Goal: Task Accomplishment & Management: Manage account settings

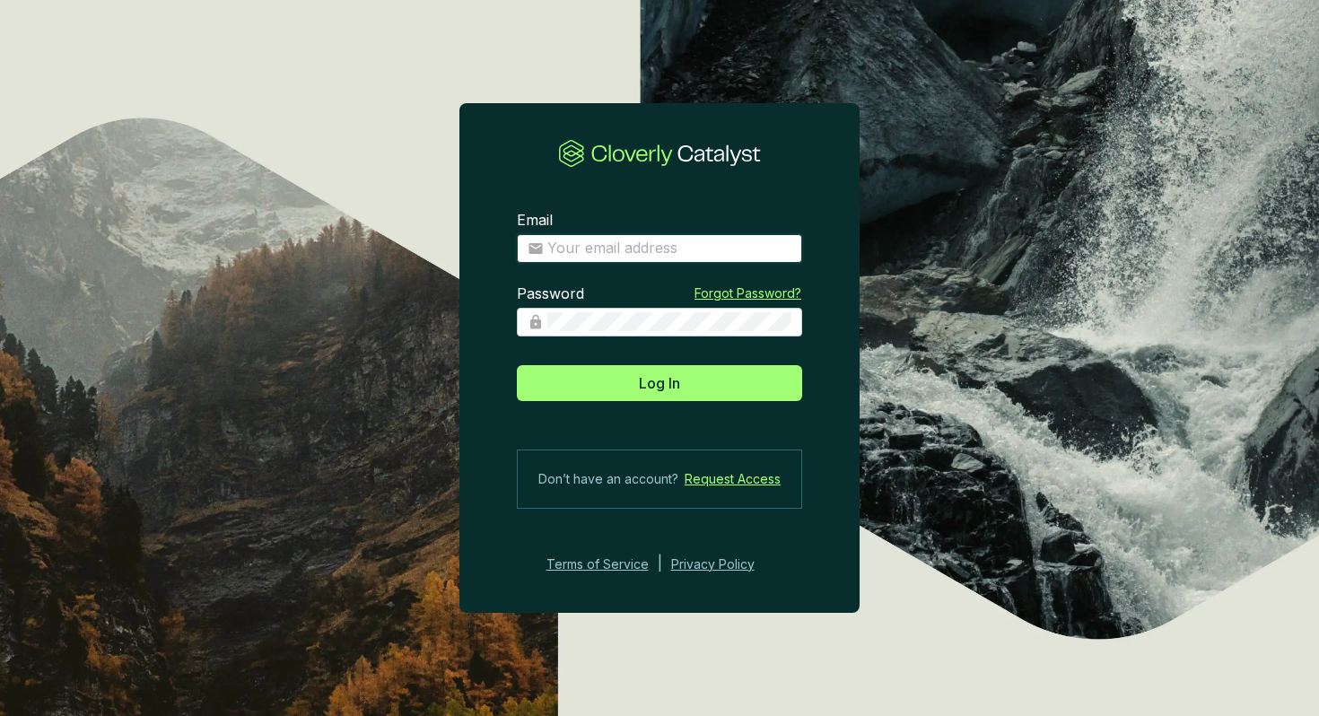
click at [622, 250] on input "Email" at bounding box center [669, 249] width 244 height 20
type input "[EMAIL_ADDRESS][DOMAIN_NAME]"
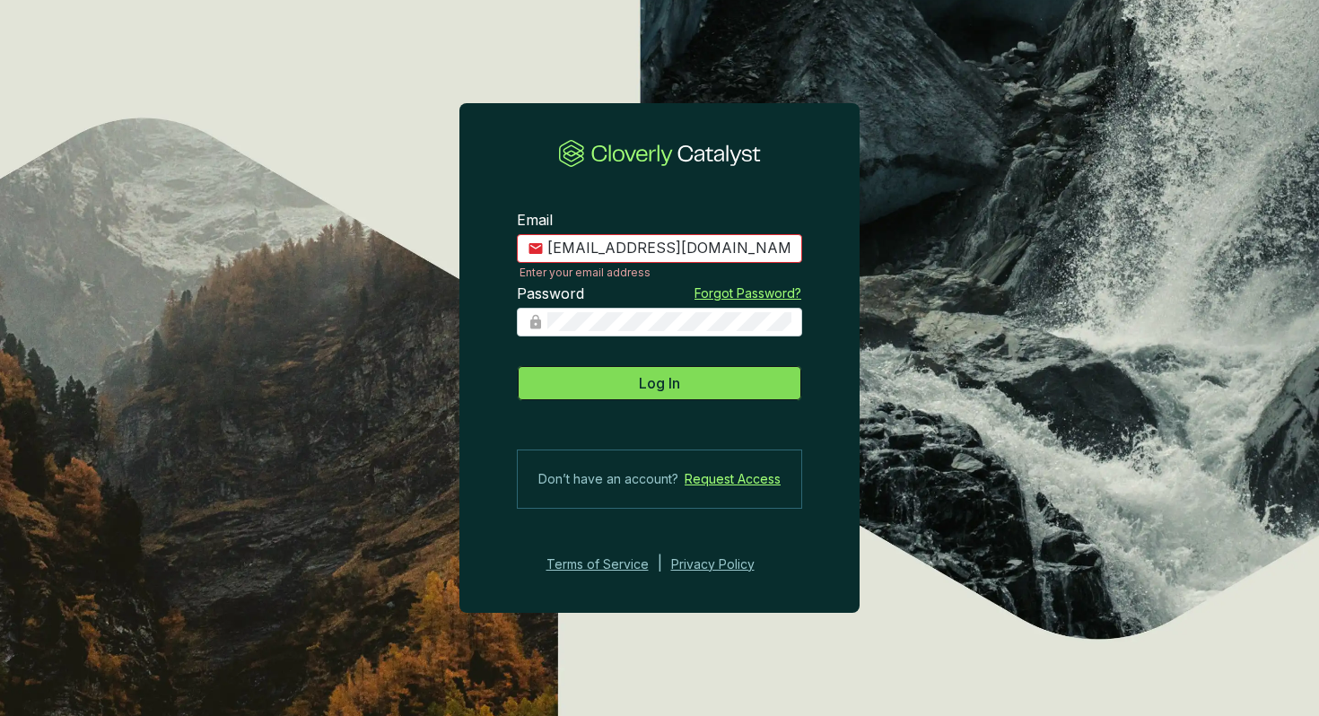
click at [634, 379] on button "Log In" at bounding box center [659, 383] width 285 height 36
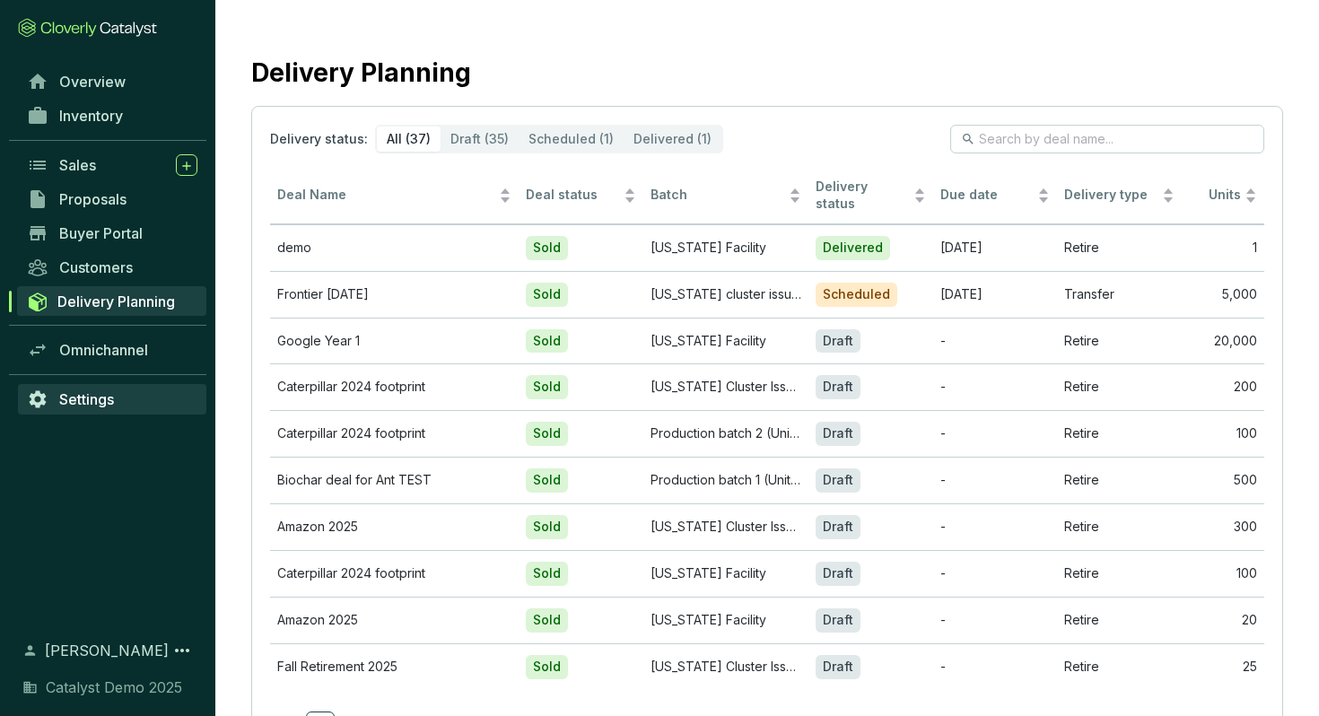
click at [98, 395] on span "Settings" at bounding box center [86, 399] width 55 height 18
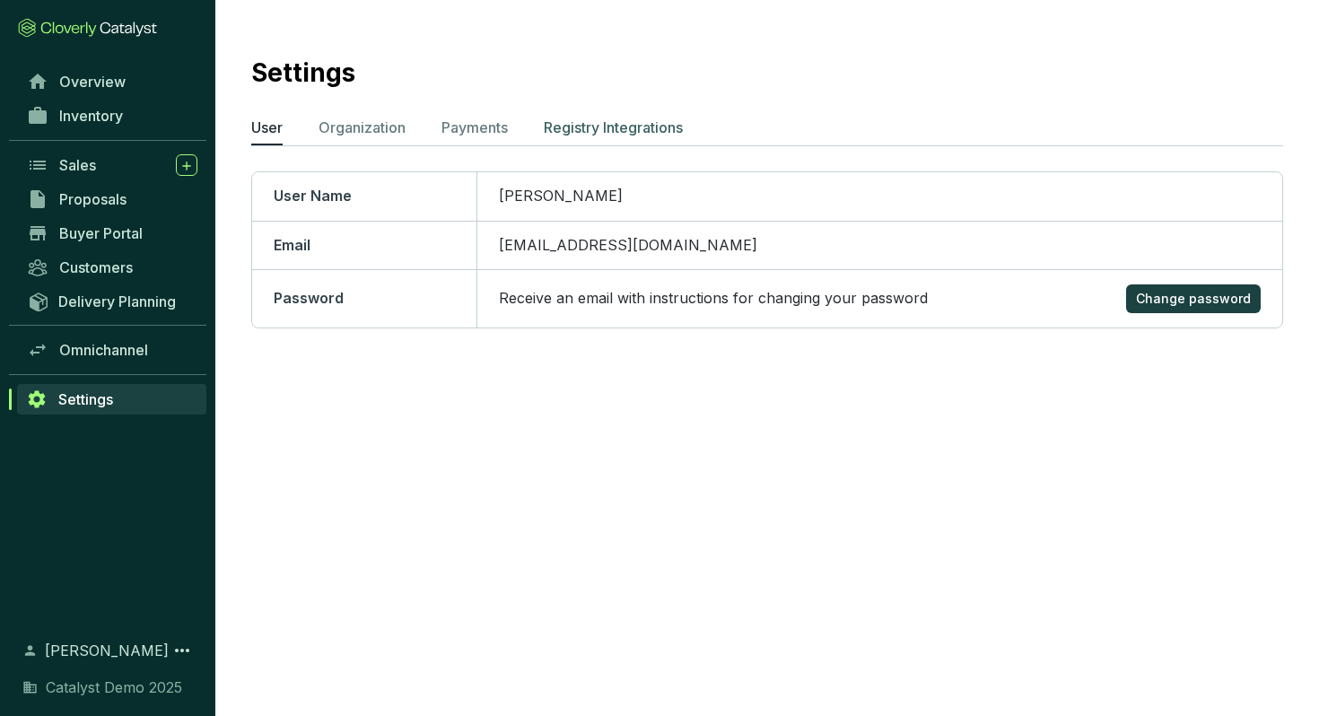
click at [632, 126] on p "Registry Integrations" at bounding box center [613, 128] width 139 height 22
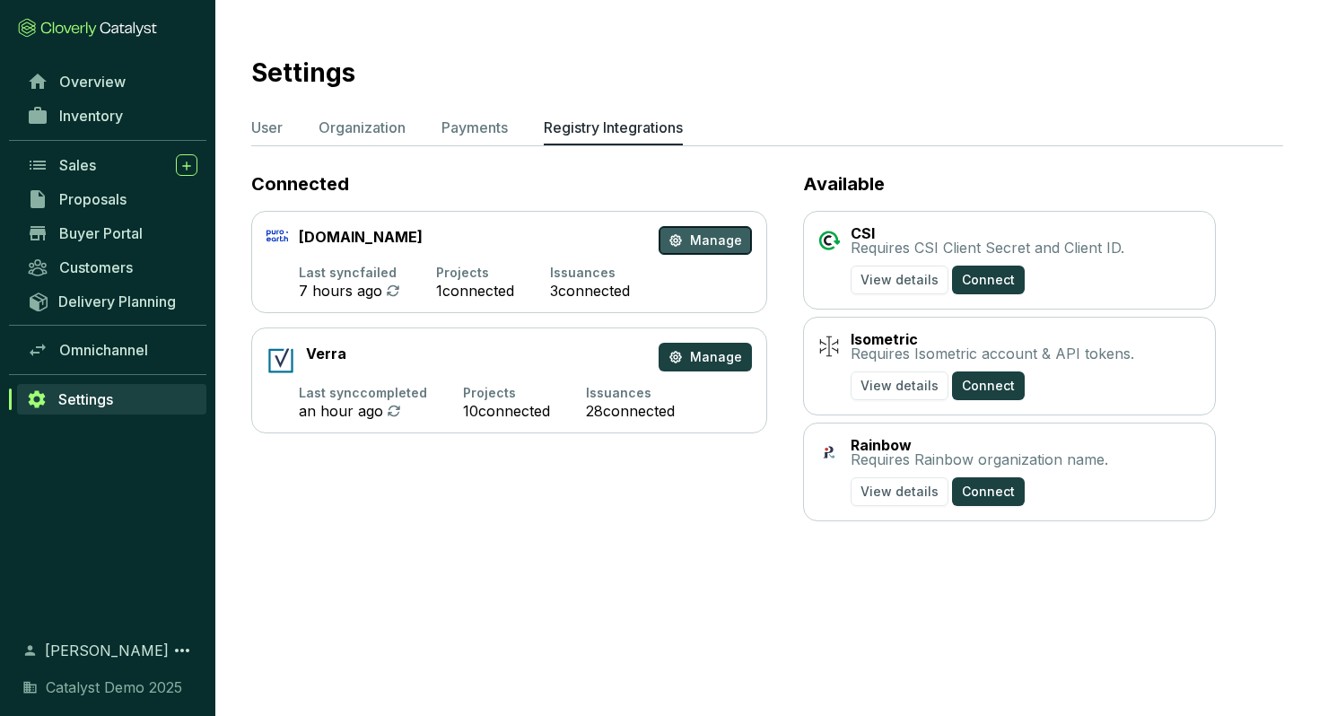
click at [699, 240] on span "Manage" at bounding box center [716, 240] width 52 height 18
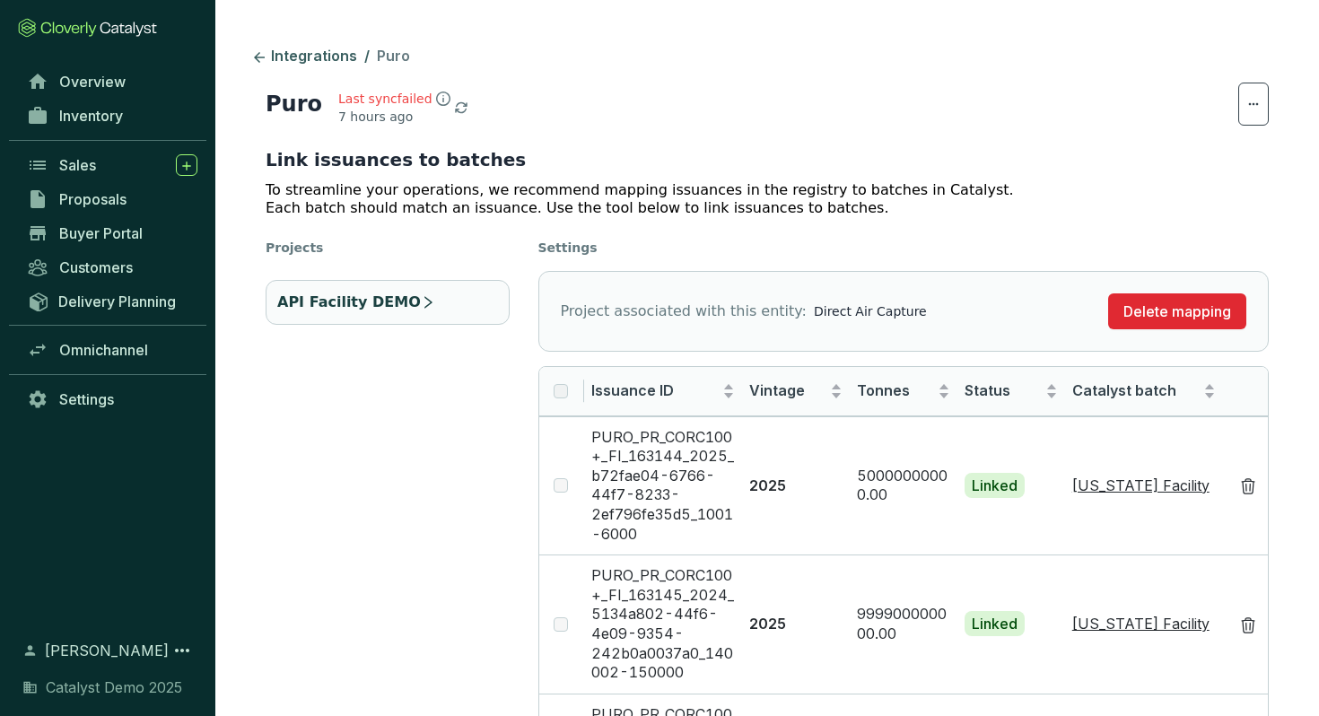
click at [440, 105] on div "Last sync failed 7 hours ago" at bounding box center [403, 108] width 130 height 36
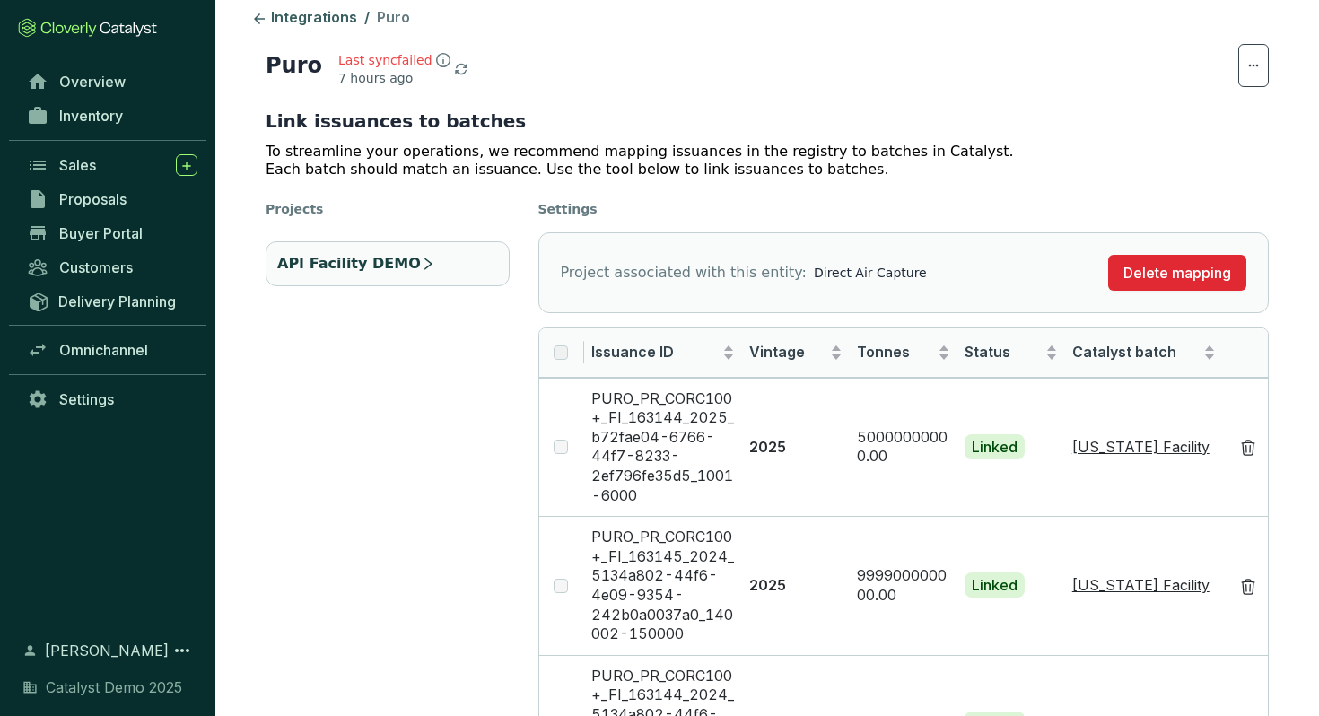
click at [392, 266] on p "API Facility DEMO" at bounding box center [349, 264] width 144 height 22
click at [421, 257] on icon "right" at bounding box center [428, 264] width 14 height 14
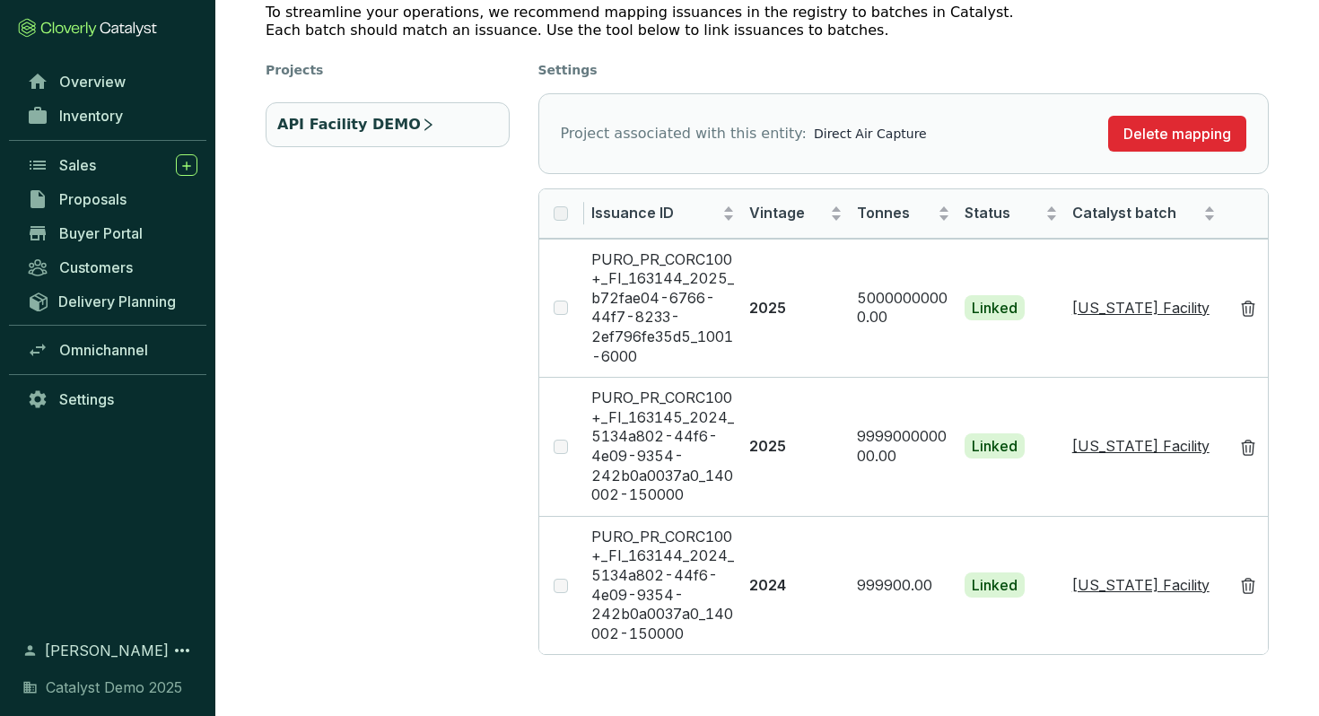
scroll to position [177, 0]
click at [558, 308] on label at bounding box center [560, 310] width 14 height 20
click at [558, 213] on label at bounding box center [560, 215] width 14 height 20
click at [828, 318] on td "2025" at bounding box center [796, 309] width 108 height 139
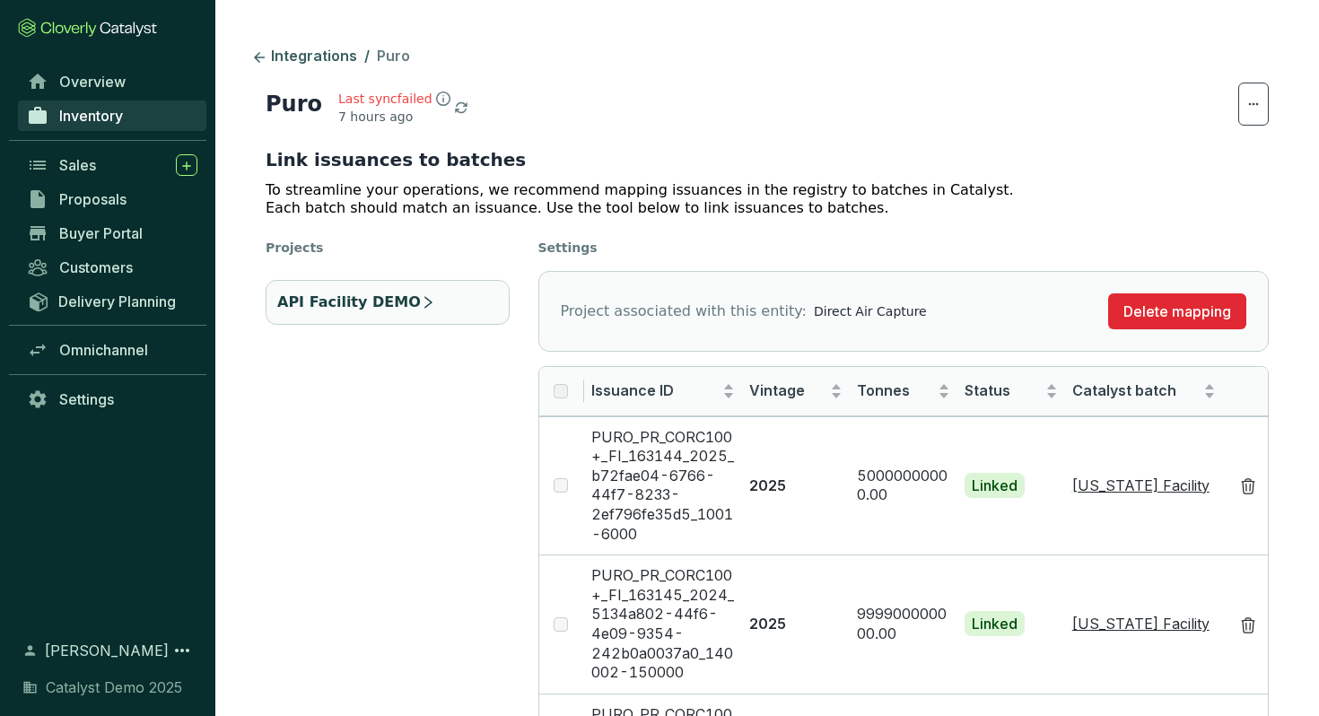
click at [88, 125] on link "Inventory" at bounding box center [112, 115] width 188 height 31
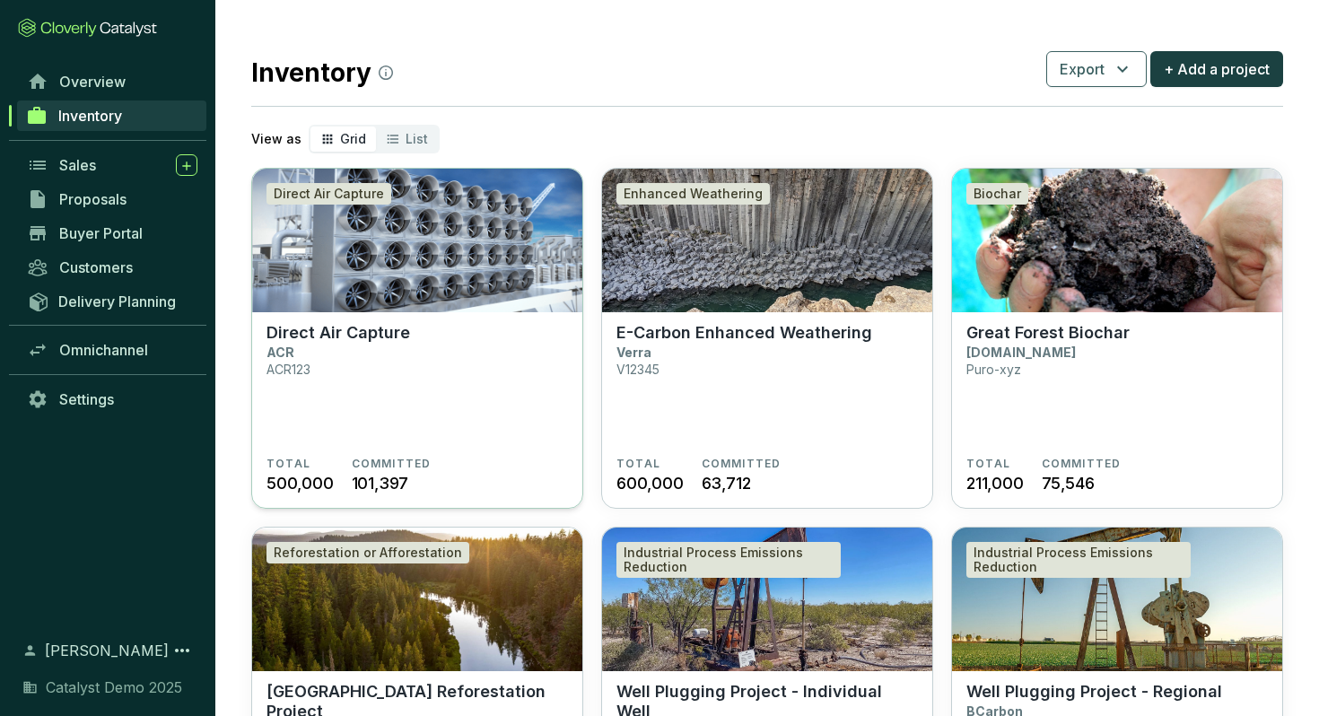
click at [429, 332] on section "Direct Air Capture ACR ACR123" at bounding box center [416, 390] width 301 height 134
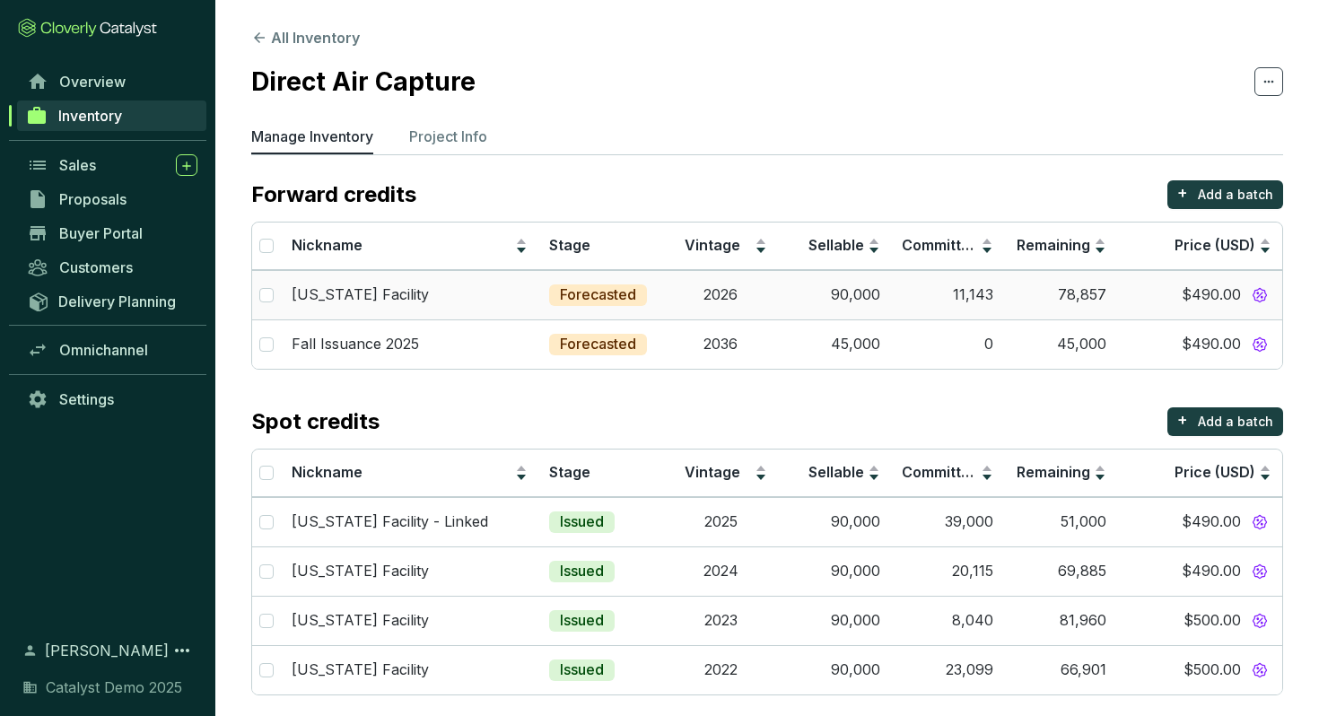
click at [399, 292] on p "[US_STATE] Facility" at bounding box center [360, 295] width 137 height 20
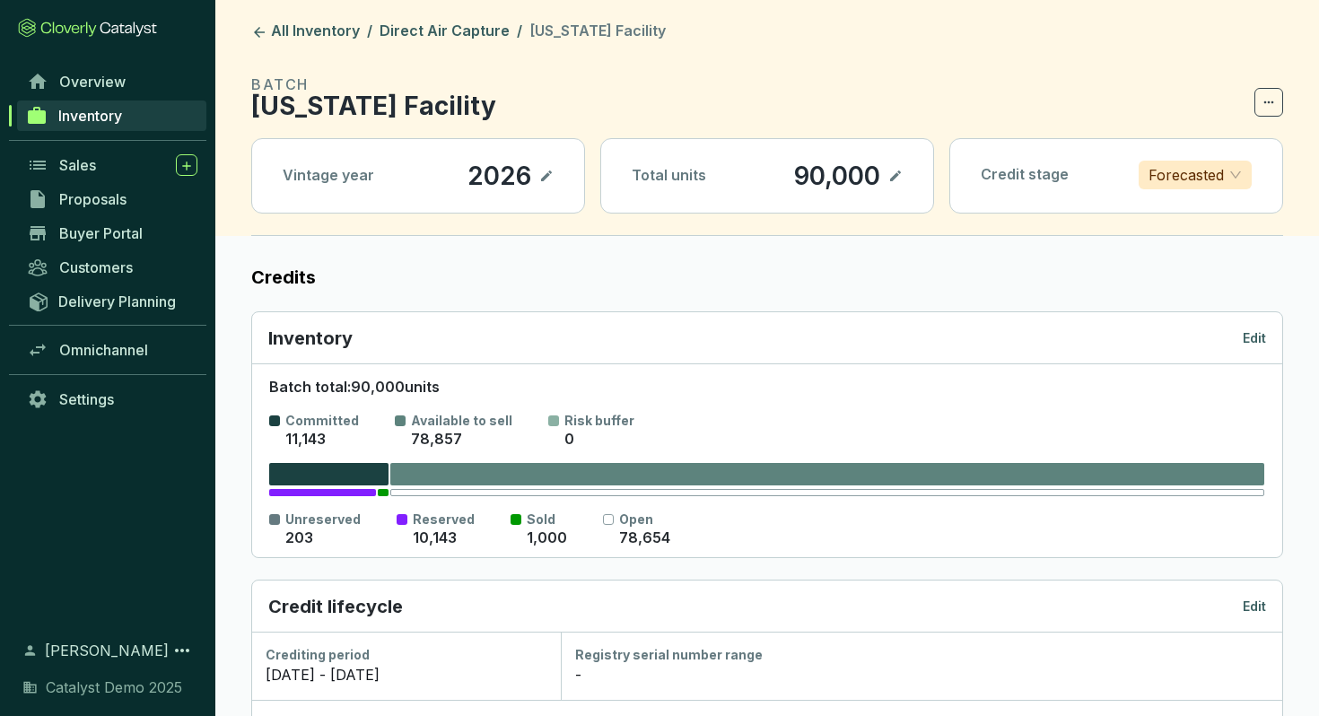
click at [1257, 331] on p "Edit" at bounding box center [1253, 338] width 23 height 18
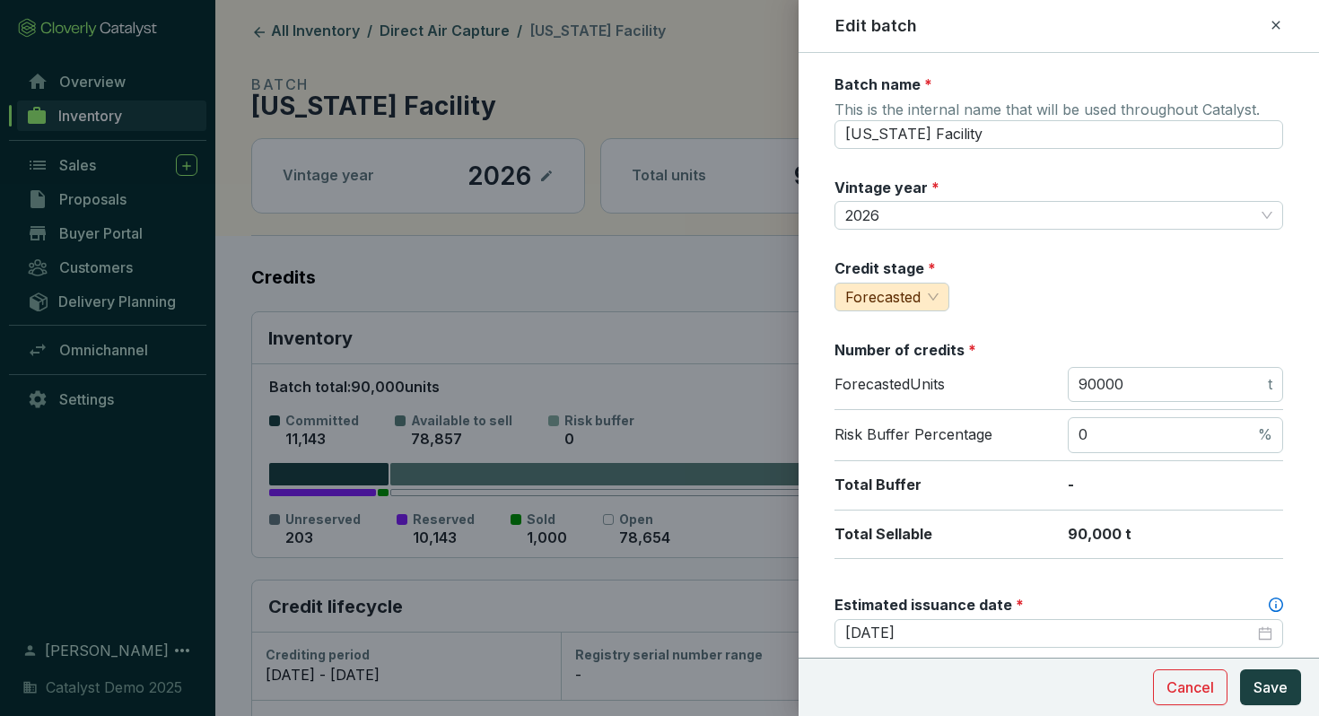
click at [1282, 22] on icon at bounding box center [1275, 25] width 14 height 22
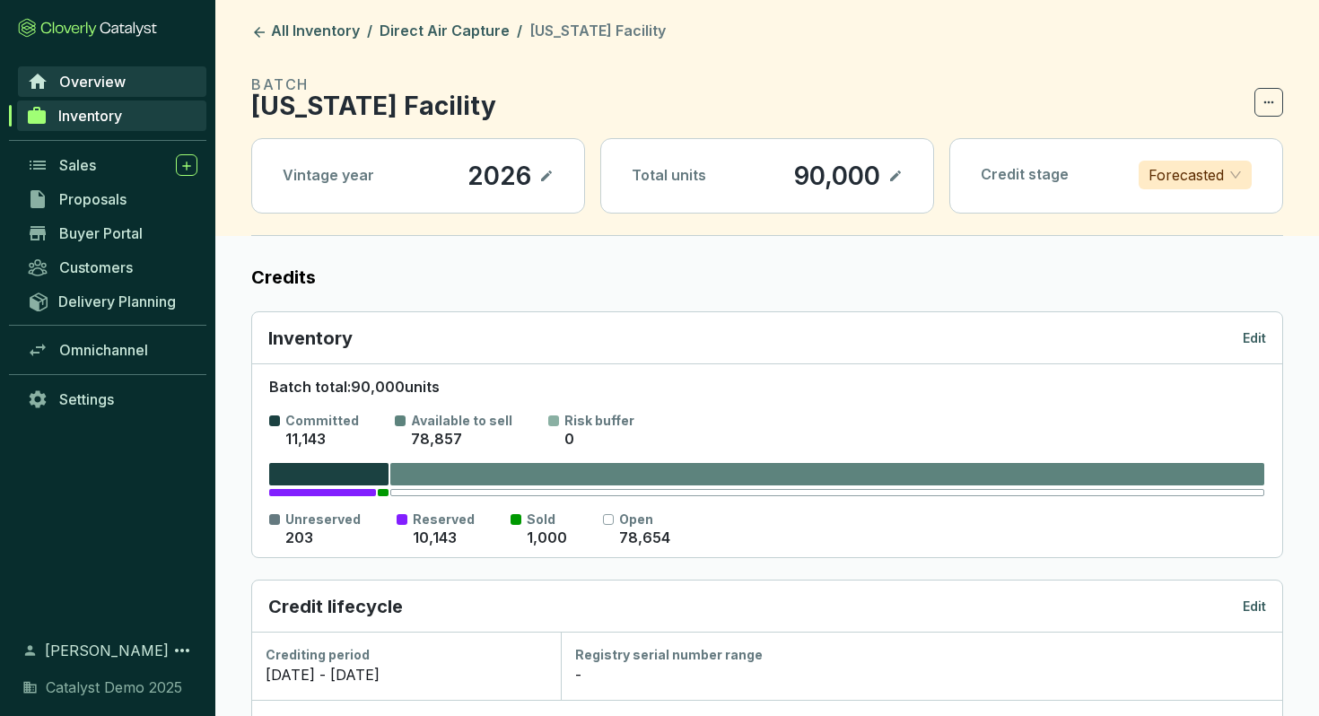
click at [51, 83] on link "Overview" at bounding box center [112, 81] width 188 height 31
